Goal: Task Accomplishment & Management: Use online tool/utility

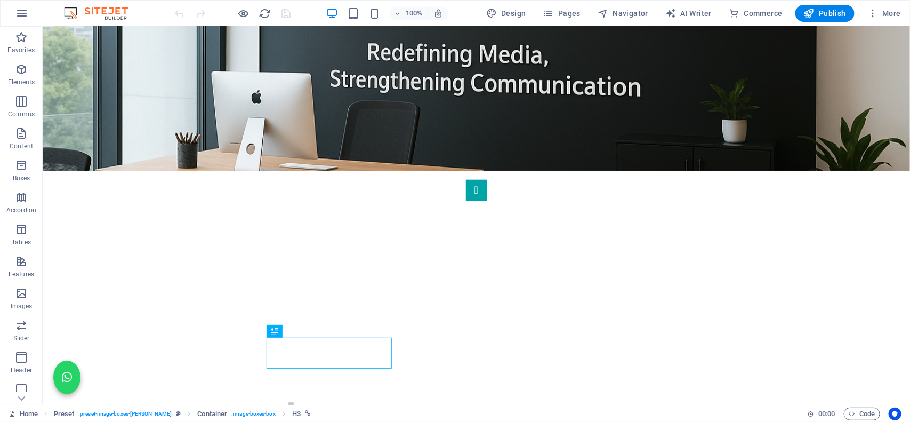
scroll to position [399, 0]
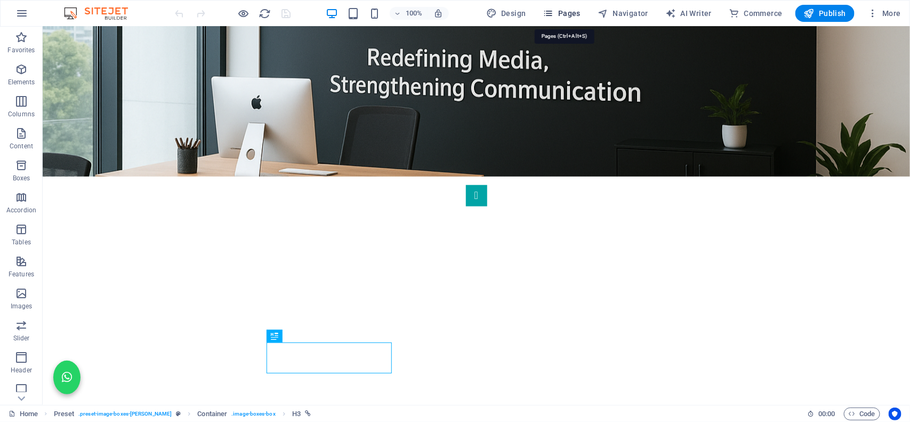
click at [577, 12] on span "Pages" at bounding box center [561, 13] width 37 height 11
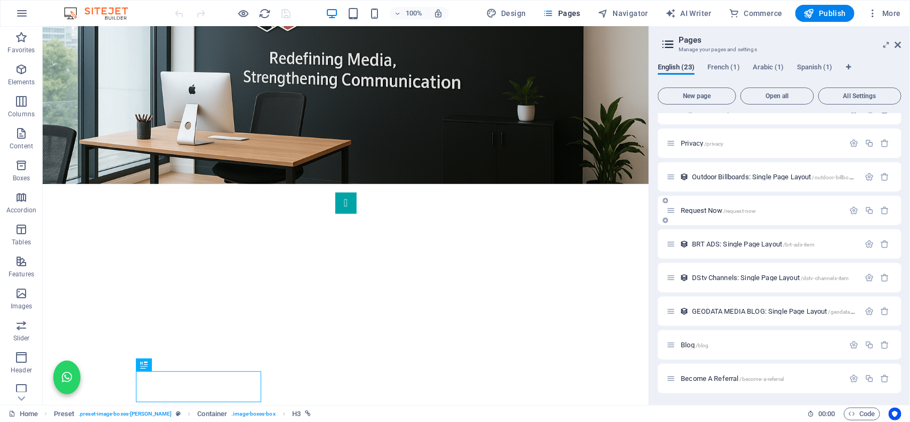
click at [713, 207] on span "Request Now /request-now" at bounding box center [718, 210] width 75 height 8
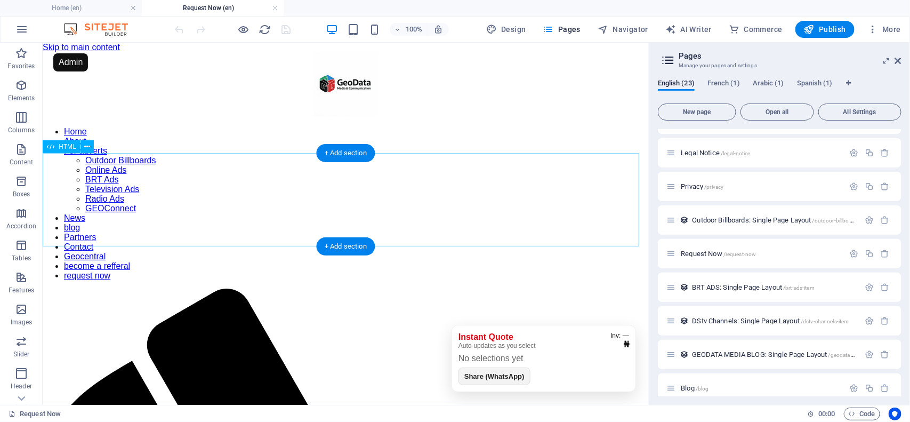
scroll to position [0, 0]
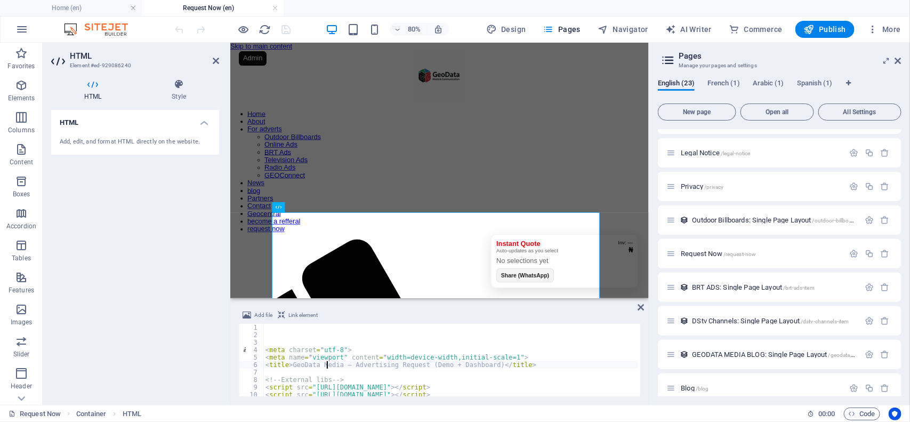
type textarea "<title>GeoData Media — Advertising Request (Demo + Dashboard)</title>"
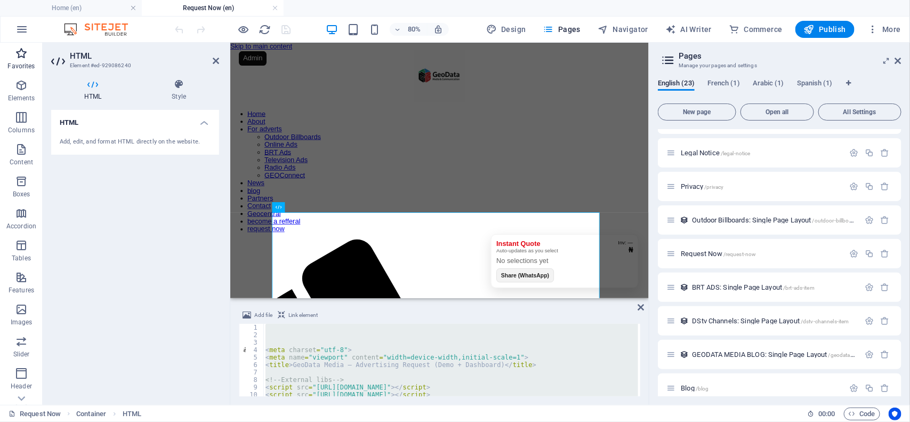
click at [21, 51] on icon "button" at bounding box center [21, 53] width 13 height 13
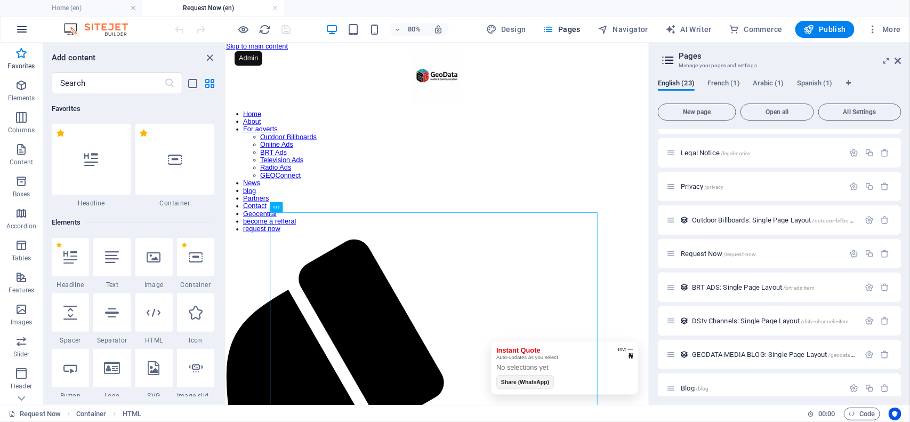
click at [19, 29] on icon "button" at bounding box center [21, 29] width 13 height 13
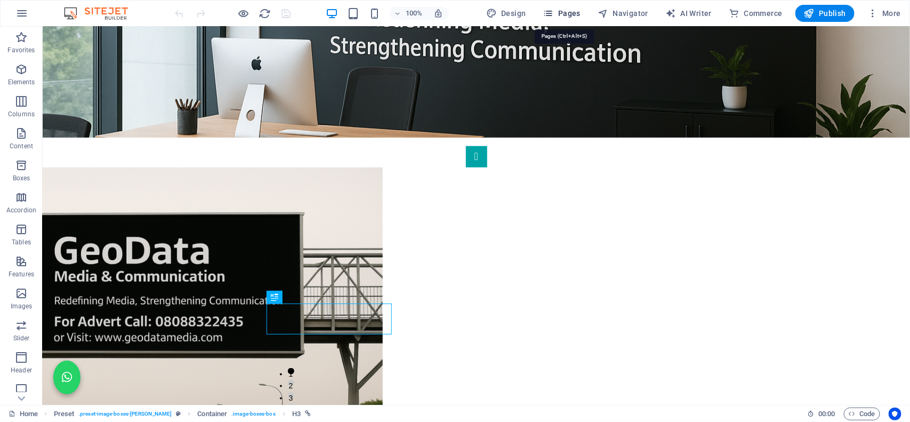
click at [571, 12] on span "Pages" at bounding box center [561, 13] width 37 height 11
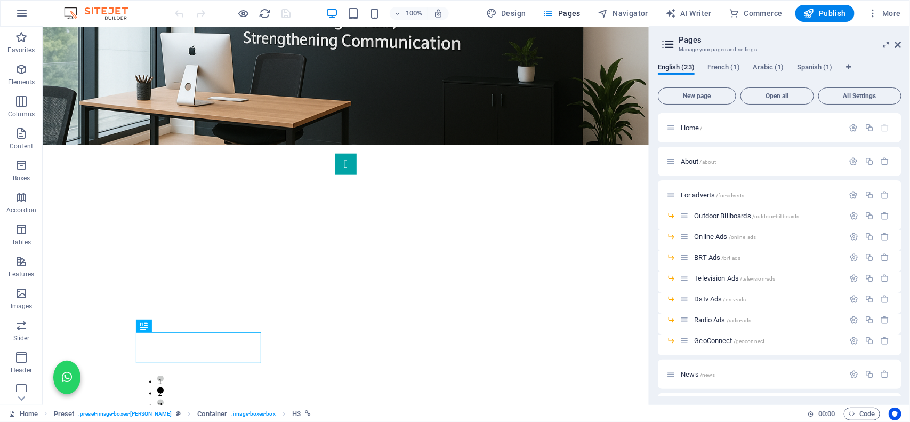
drag, startPoint x: 899, startPoint y: 158, endPoint x: 904, endPoint y: 235, distance: 77.4
click at [904, 235] on div "English (23) French (1) Arabic (1) Spanish (1) New page Open all All Settings H…" at bounding box center [779, 229] width 261 height 350
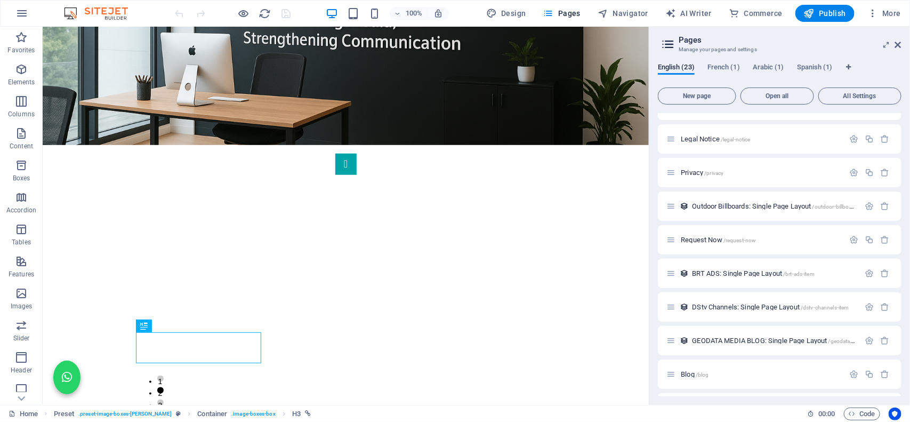
scroll to position [399, 0]
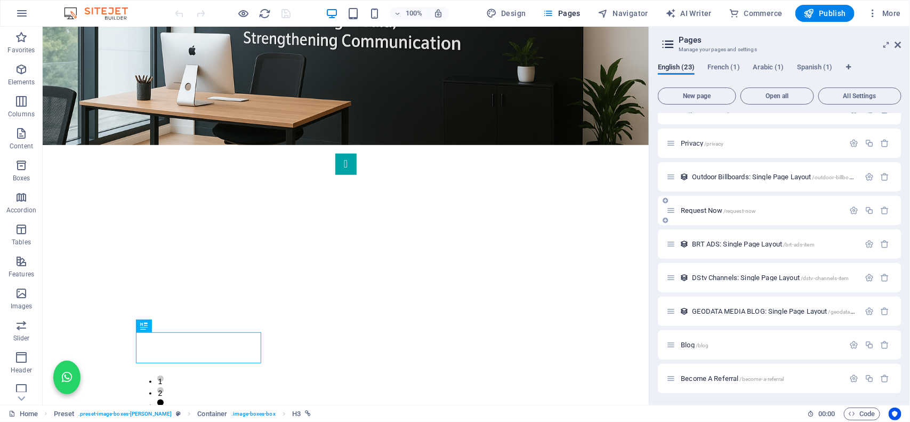
click at [714, 211] on span "Request Now /request-now" at bounding box center [718, 210] width 75 height 8
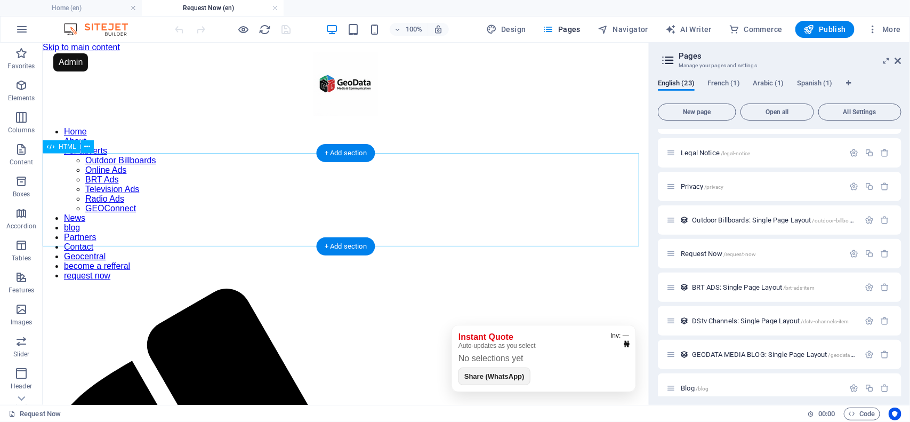
scroll to position [0, 0]
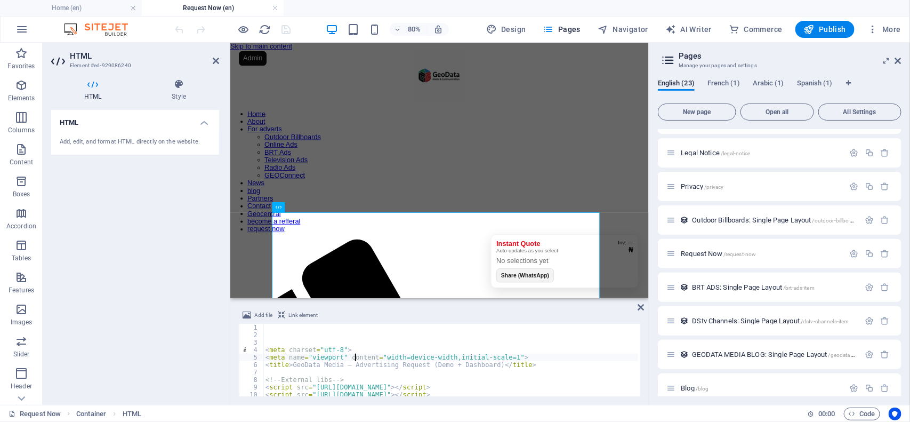
type textarea "<meta name="viewport" content="width=device-width,initial-scale=1">"
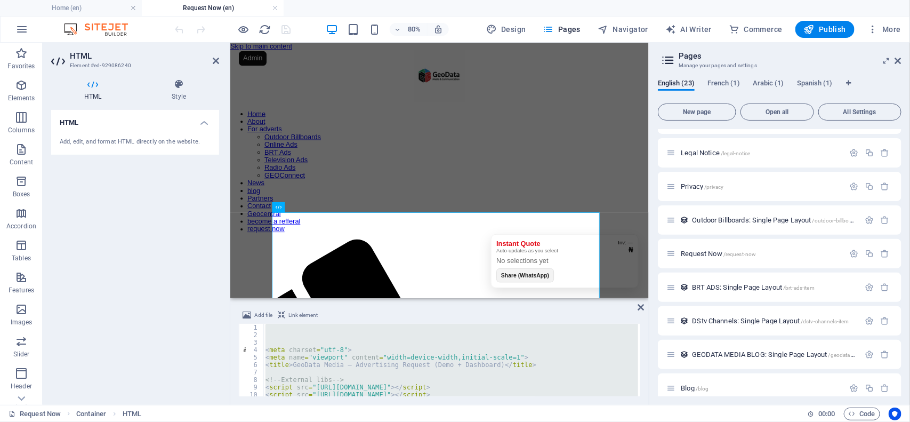
click at [313, 336] on div "< meta charset = "utf-8" > < meta name = "viewport" content = "width=device-wid…" at bounding box center [450, 360] width 375 height 73
paste textarea
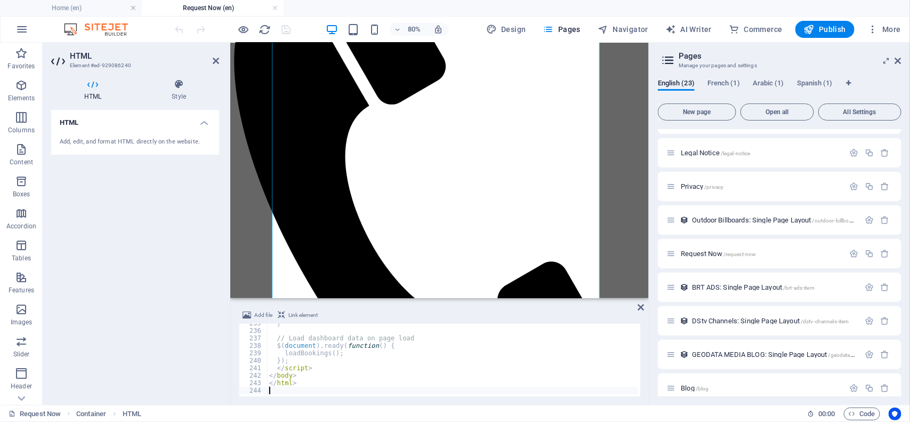
scroll to position [395, 0]
click at [227, 28] on div at bounding box center [222, 29] width 13 height 13
click at [179, 31] on icon "undo" at bounding box center [180, 29] width 12 height 12
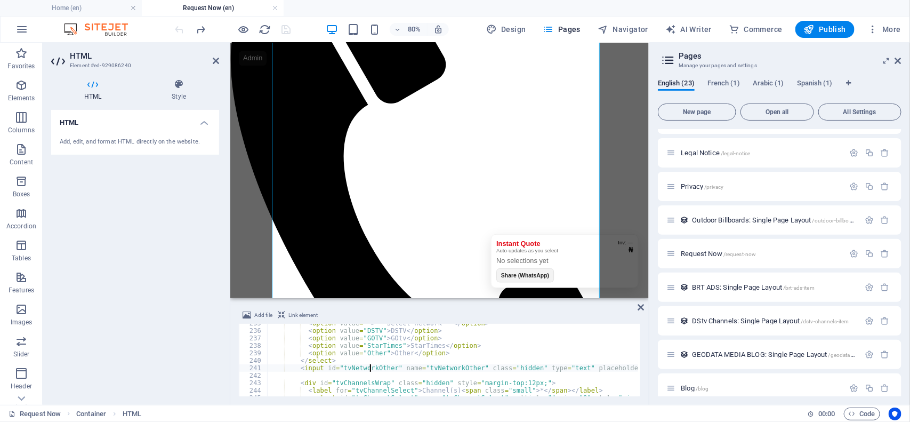
type textarea "<input id="tvNetworkOther" name="tvNetworkOther" class="hidden" type="text" pla…"
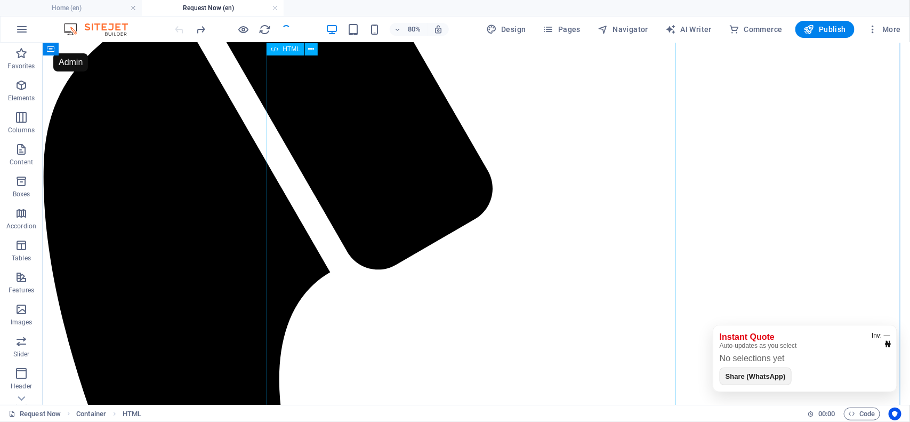
scroll to position [366, 0]
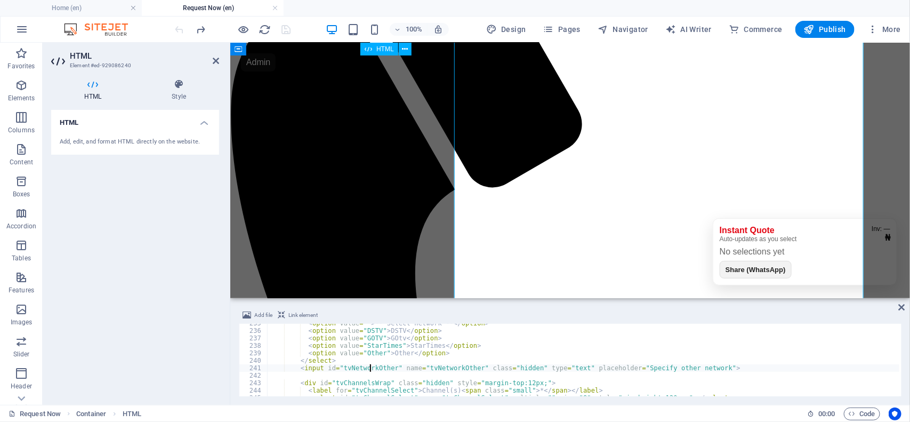
scroll to position [1750, 0]
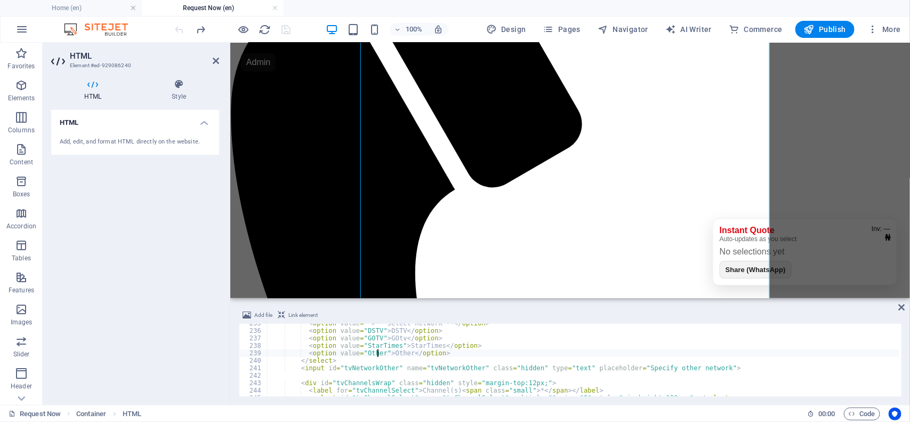
type textarea "<option value="Other">Other</option>"
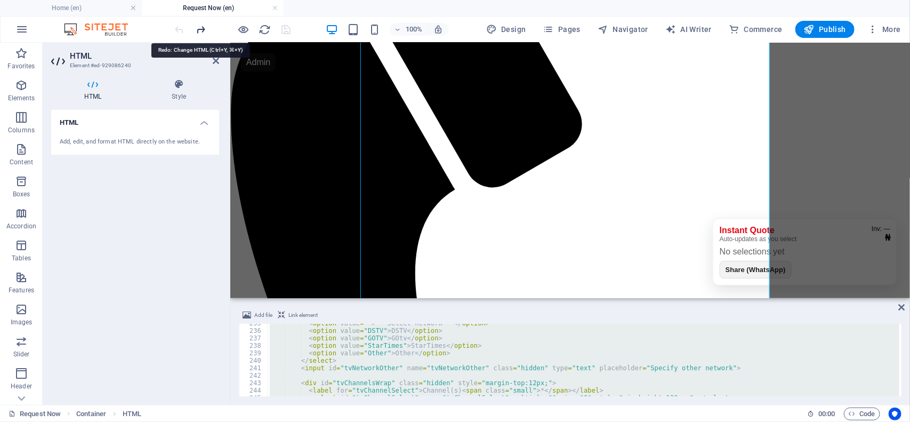
click at [204, 29] on icon "redo" at bounding box center [201, 29] width 12 height 12
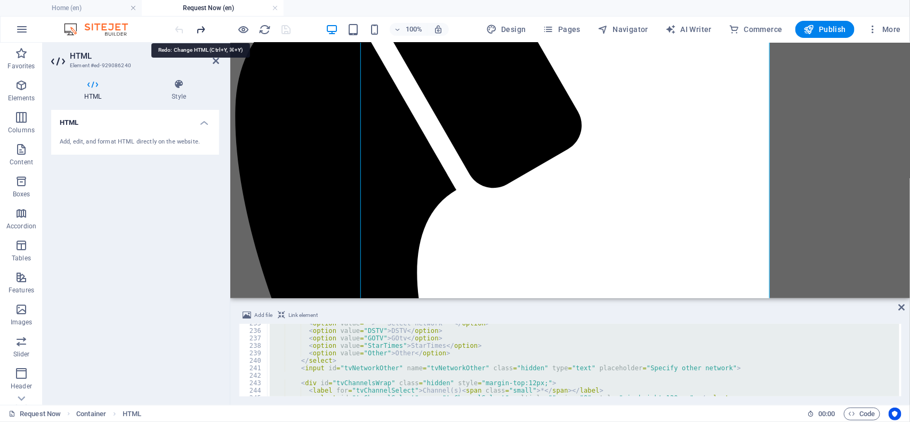
scroll to position [1749, 0]
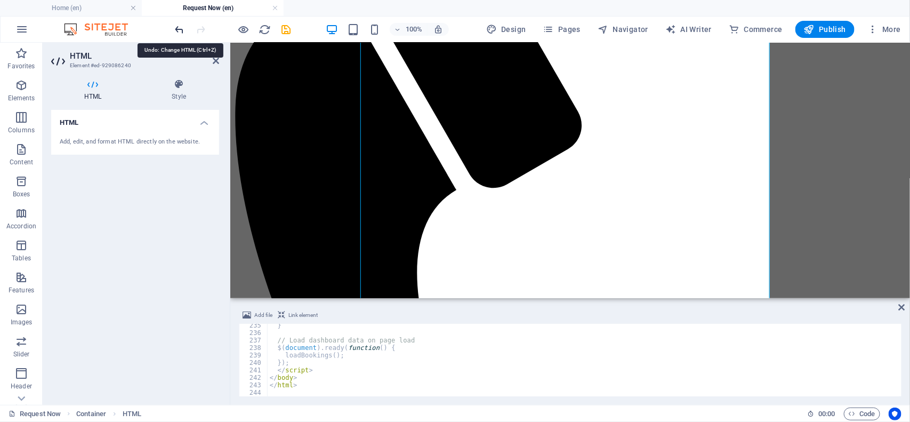
click at [182, 29] on icon "undo" at bounding box center [180, 29] width 12 height 12
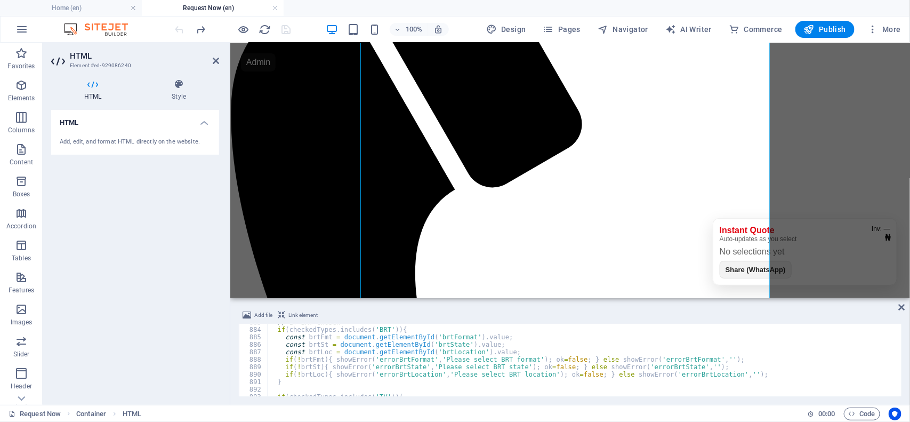
scroll to position [6625, 0]
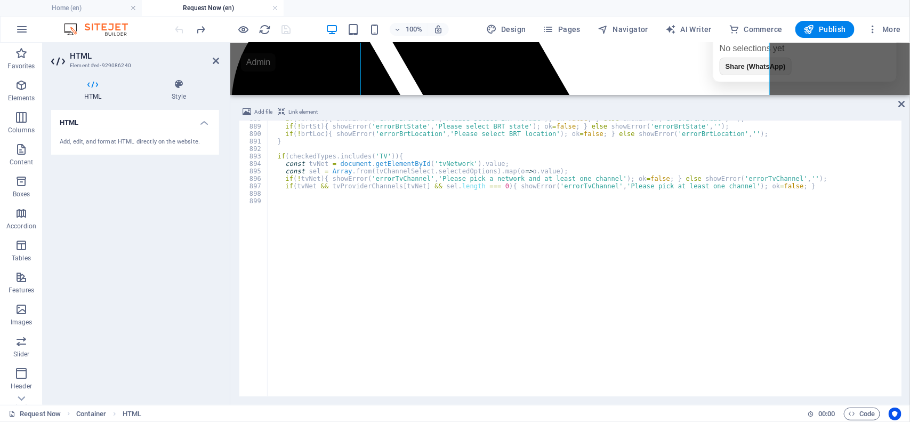
drag, startPoint x: 538, startPoint y: 297, endPoint x: 558, endPoint y: 92, distance: 206.2
click at [558, 92] on div "HTML Container HTML Reference Add file Link element 888 889 890 891 892 893 894…" at bounding box center [570, 224] width 680 height 362
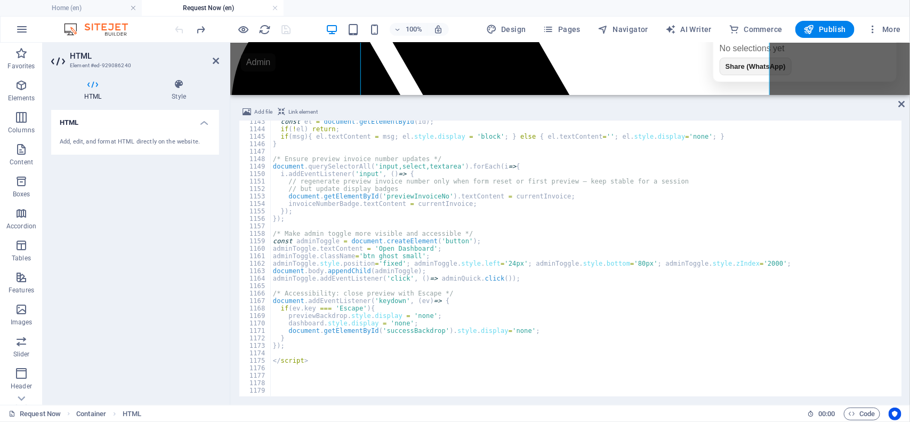
scroll to position [8525, 0]
type textarea "</script>"
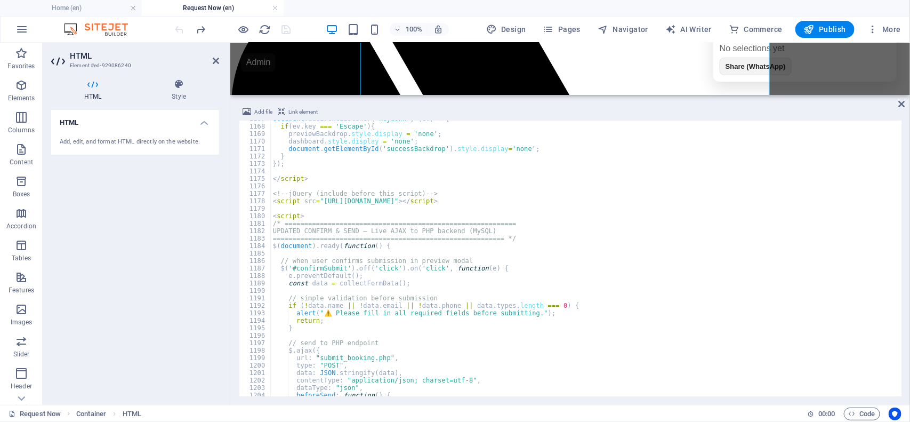
scroll to position [8707, 0]
type textarea "alert("⚠️ Please fill in all required fields before submitting.");"
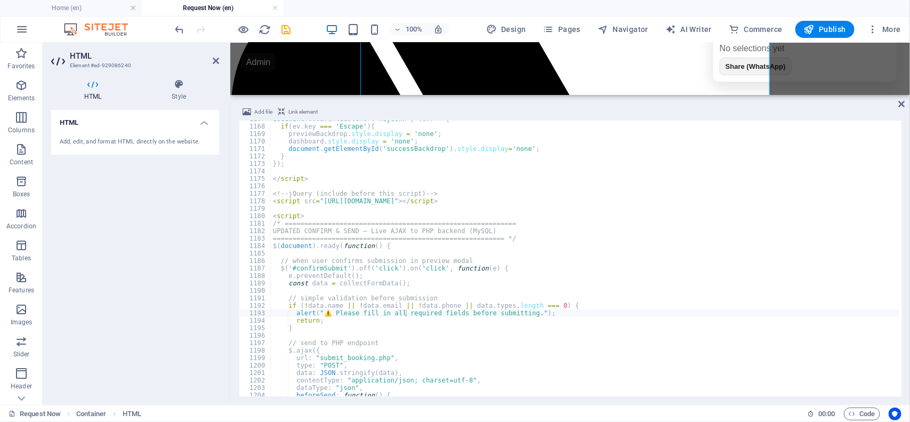
click at [302, 24] on div "100% Design Pages Navigator AI Writer Commerce Publish More" at bounding box center [539, 29] width 732 height 17
click at [286, 31] on icon "save" at bounding box center [286, 29] width 12 height 12
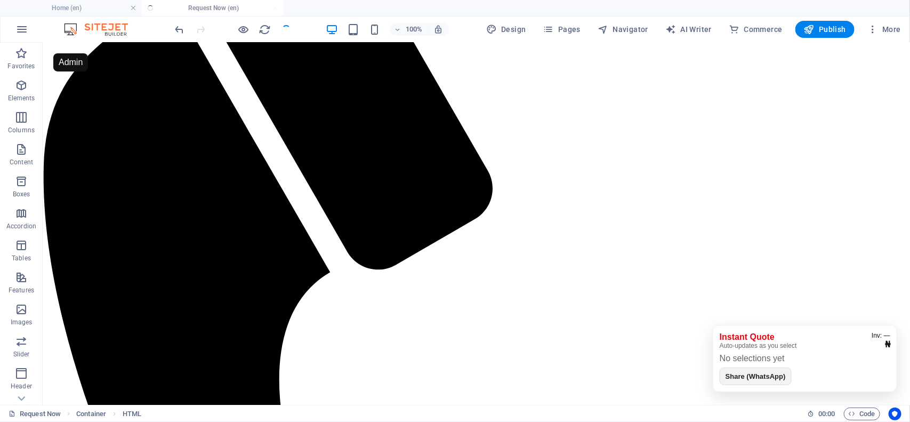
scroll to position [366, 0]
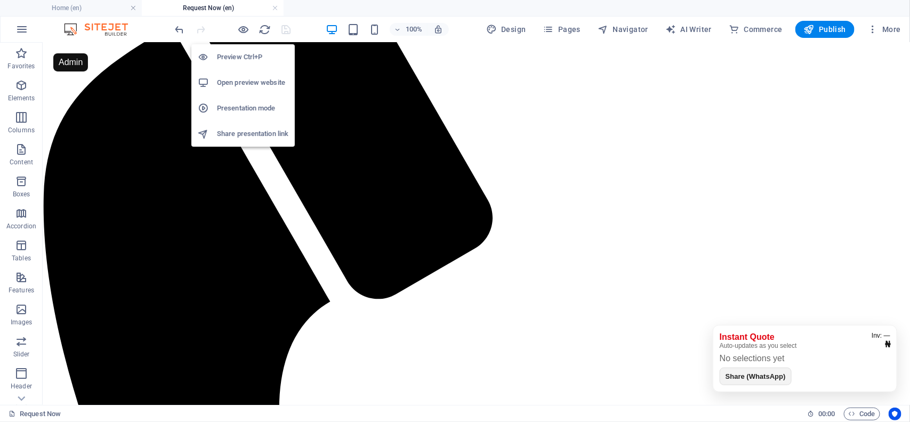
click at [244, 76] on h6 "Open preview website" at bounding box center [252, 82] width 71 height 13
